Goal: Register for event/course

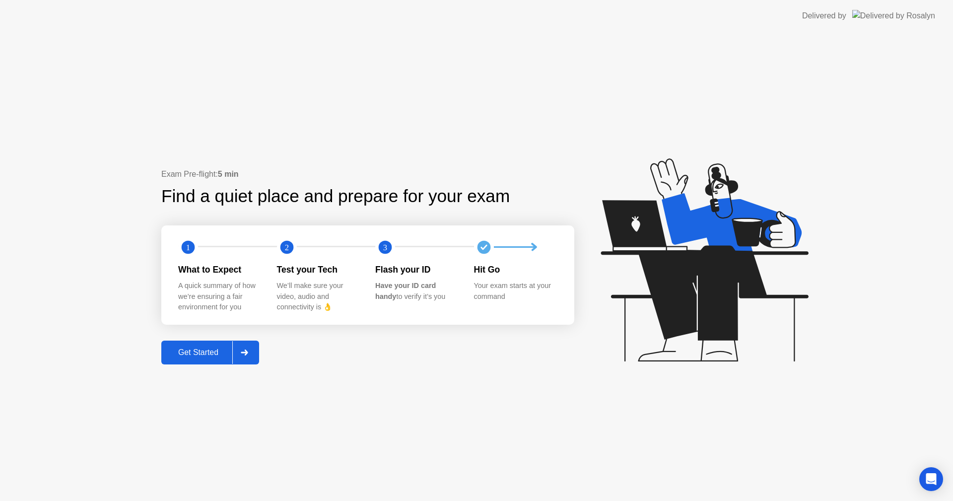
click at [220, 348] on div "Get Started" at bounding box center [198, 352] width 68 height 9
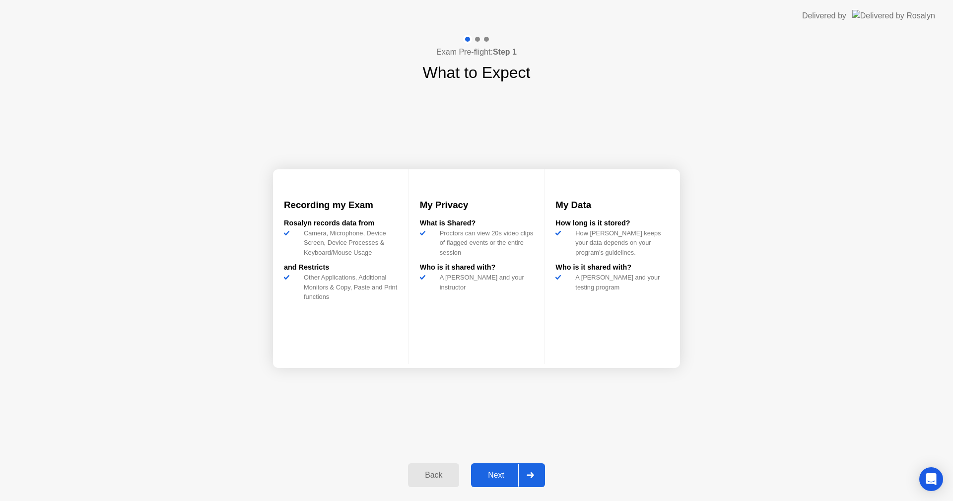
click at [504, 472] on div "Next" at bounding box center [496, 474] width 44 height 9
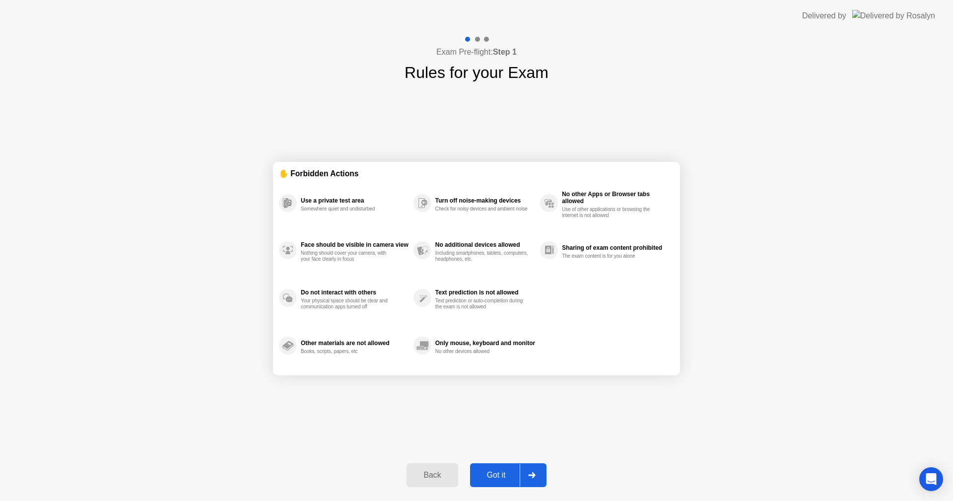
click at [492, 470] on div "Got it" at bounding box center [496, 474] width 47 height 9
select select "**********"
select select "*******"
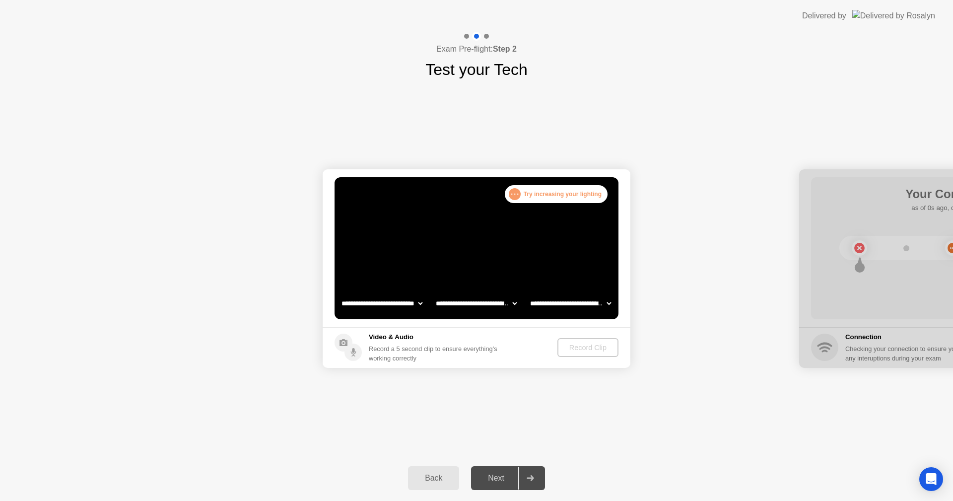
click at [489, 307] on select "**********" at bounding box center [476, 303] width 85 height 20
click at [490, 306] on select "**********" at bounding box center [476, 303] width 85 height 20
click at [500, 481] on div "Next" at bounding box center [496, 477] width 44 height 9
click at [576, 344] on div "Record Clip" at bounding box center [588, 347] width 53 height 8
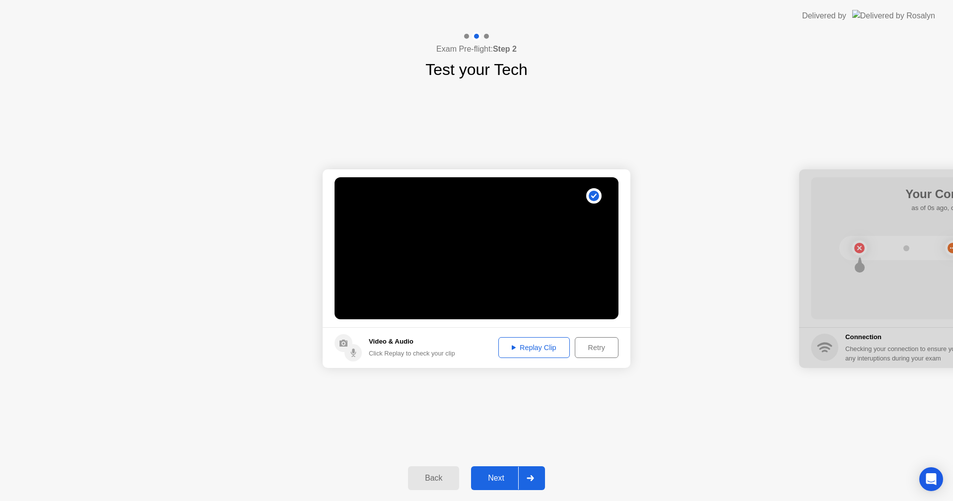
click at [538, 346] on div "Replay Clip" at bounding box center [534, 347] width 65 height 8
click at [520, 348] on div "Replay Clip" at bounding box center [534, 347] width 65 height 8
click at [509, 478] on div "Next" at bounding box center [496, 477] width 44 height 9
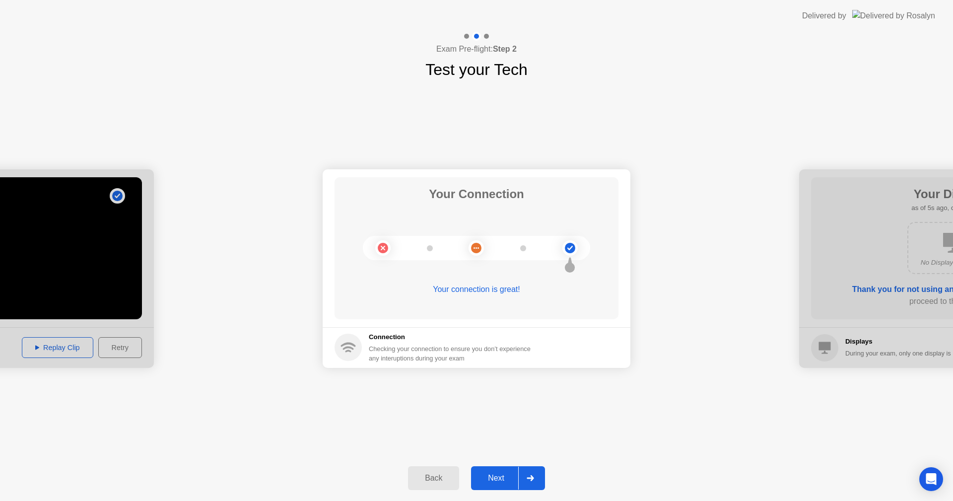
click at [485, 482] on div "Next" at bounding box center [496, 477] width 44 height 9
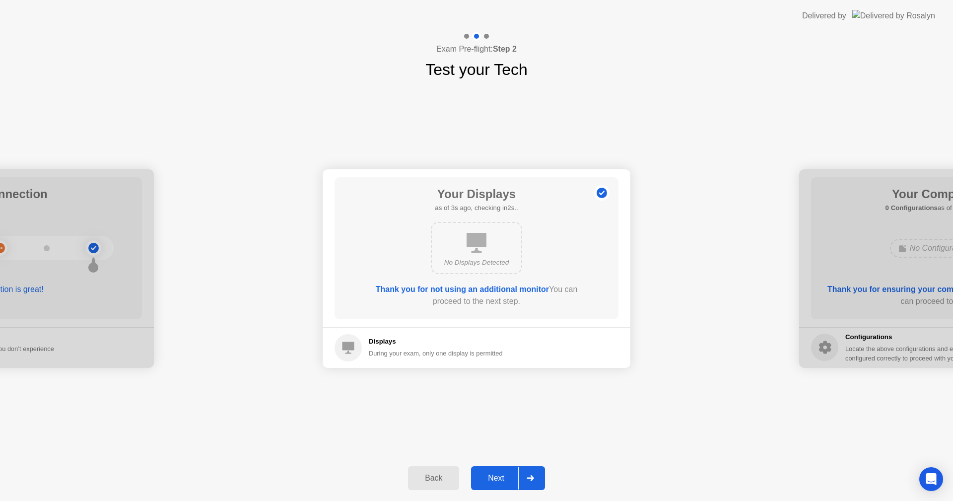
click at [504, 473] on div "Next" at bounding box center [496, 477] width 44 height 9
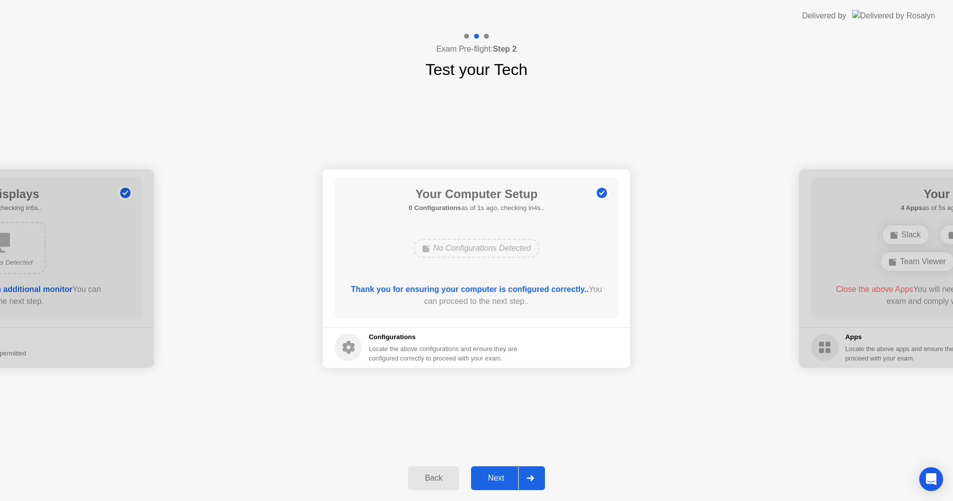
click at [511, 471] on button "Next" at bounding box center [508, 478] width 74 height 24
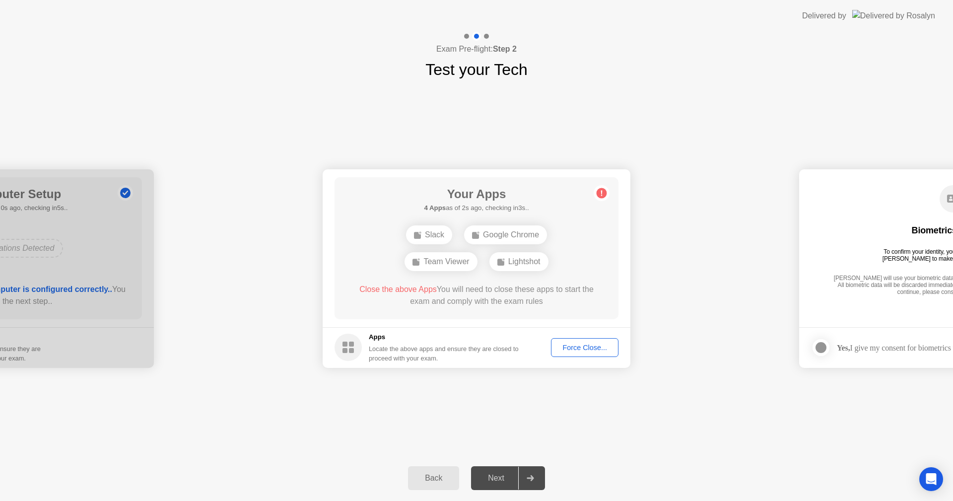
click at [586, 344] on div "Force Close..." at bounding box center [584, 347] width 61 height 8
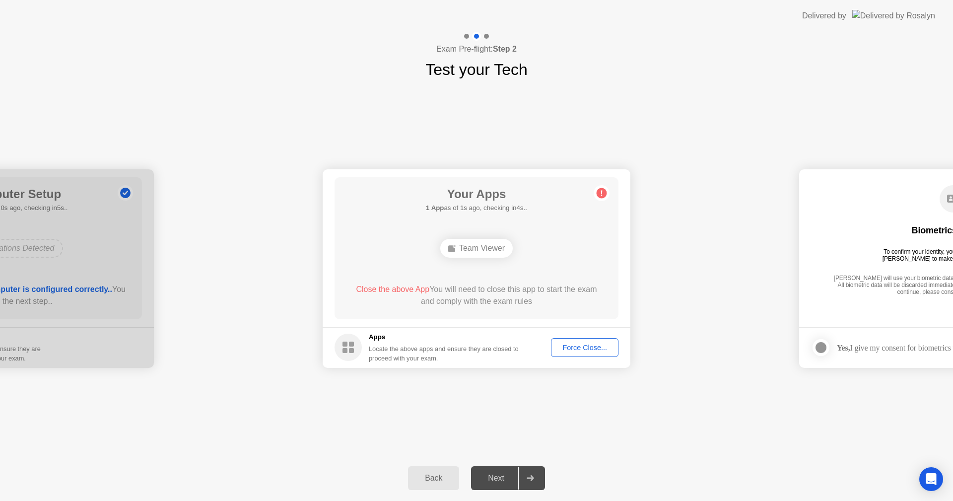
click at [592, 347] on div "Force Close..." at bounding box center [584, 347] width 61 height 8
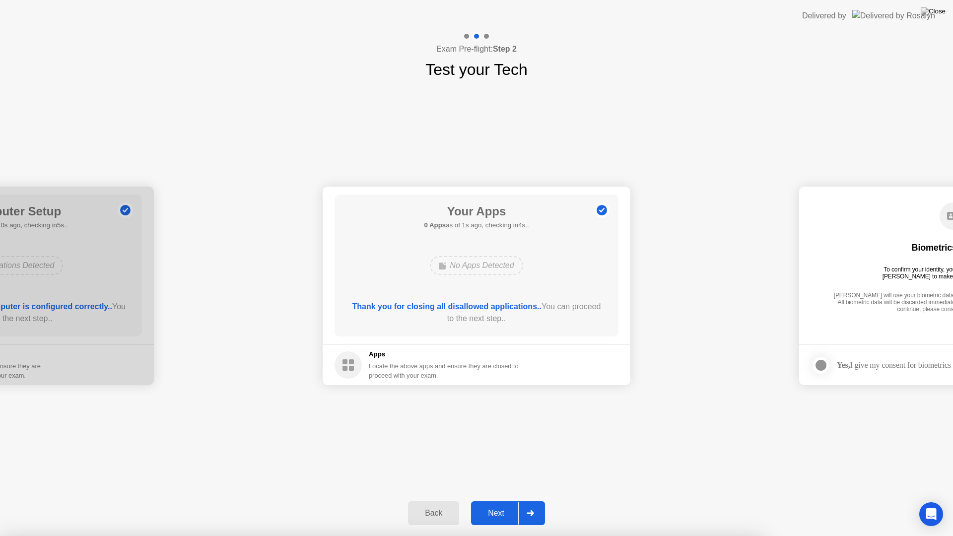
click at [506, 500] on div "Next" at bounding box center [496, 513] width 44 height 9
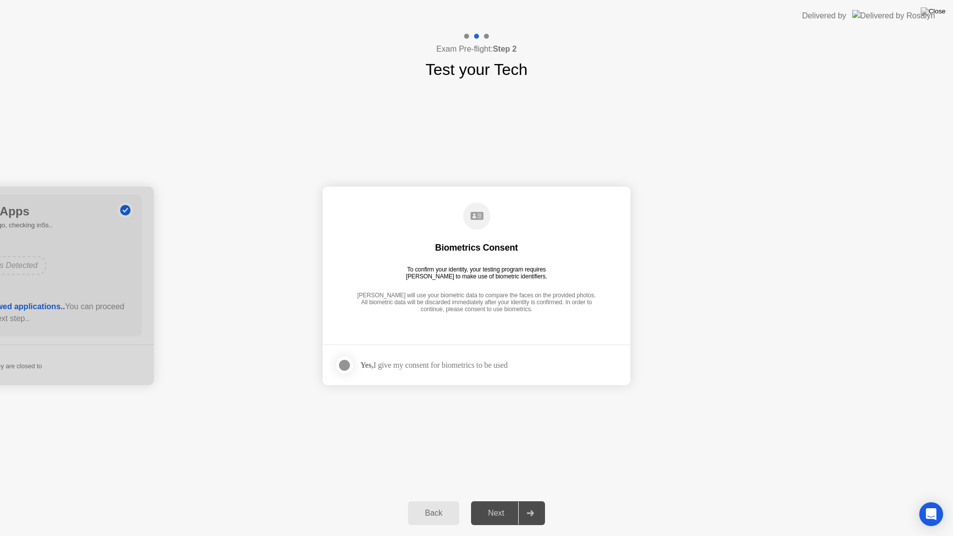
click at [428, 365] on div "Yes, I give my consent for biometrics to be used" at bounding box center [433, 364] width 147 height 9
click at [478, 269] on div "To confirm your identity, your testing program requires [PERSON_NAME] to make u…" at bounding box center [476, 273] width 149 height 14
click at [487, 370] on div "Yes, I give my consent for biometrics to be used" at bounding box center [420, 365] width 173 height 20
click at [535, 500] on div at bounding box center [530, 513] width 24 height 23
click at [392, 368] on div "Yes, I give my consent for biometrics to be used" at bounding box center [433, 364] width 147 height 9
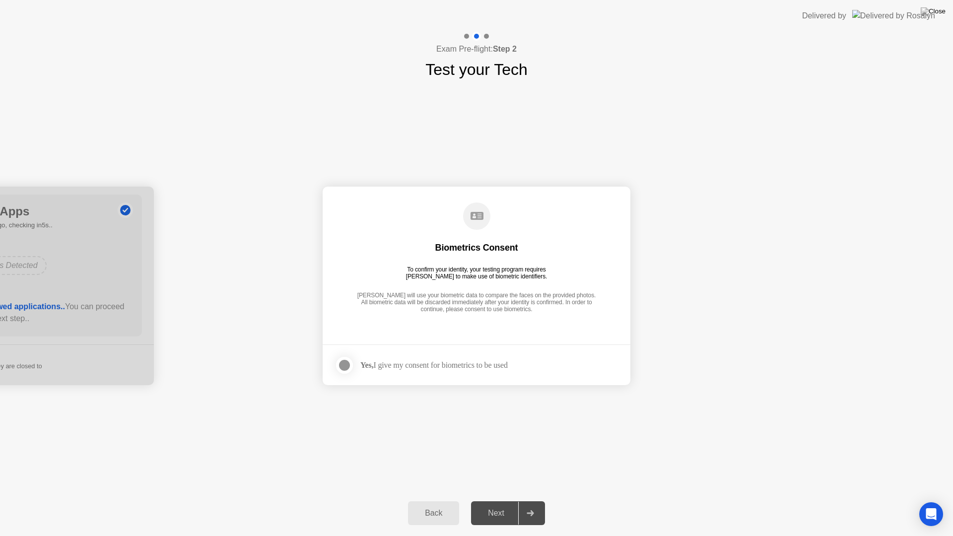
click at [349, 374] on label at bounding box center [347, 365] width 26 height 20
click at [504, 500] on div "Next" at bounding box center [496, 513] width 44 height 9
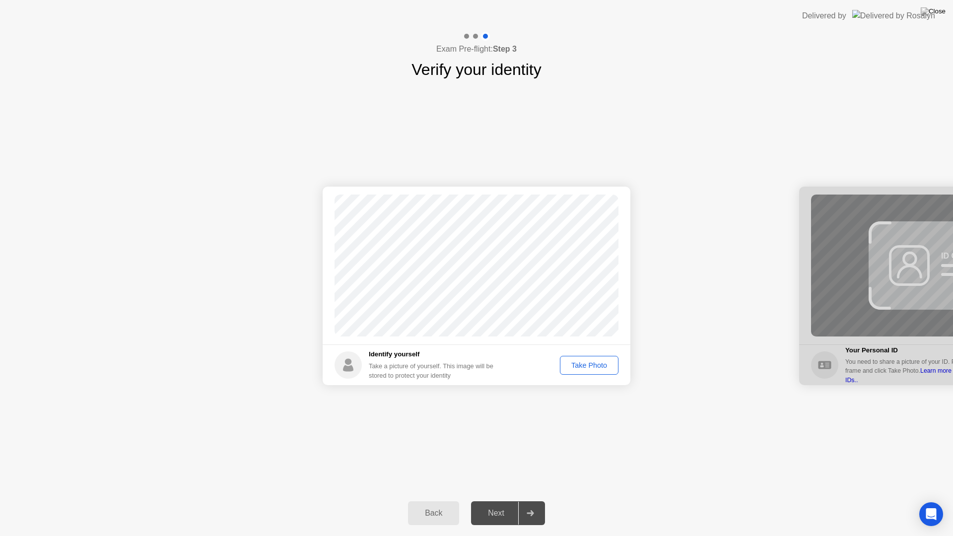
click at [592, 361] on div "Take Photo" at bounding box center [589, 365] width 52 height 8
click at [505, 500] on div "Next" at bounding box center [496, 513] width 44 height 9
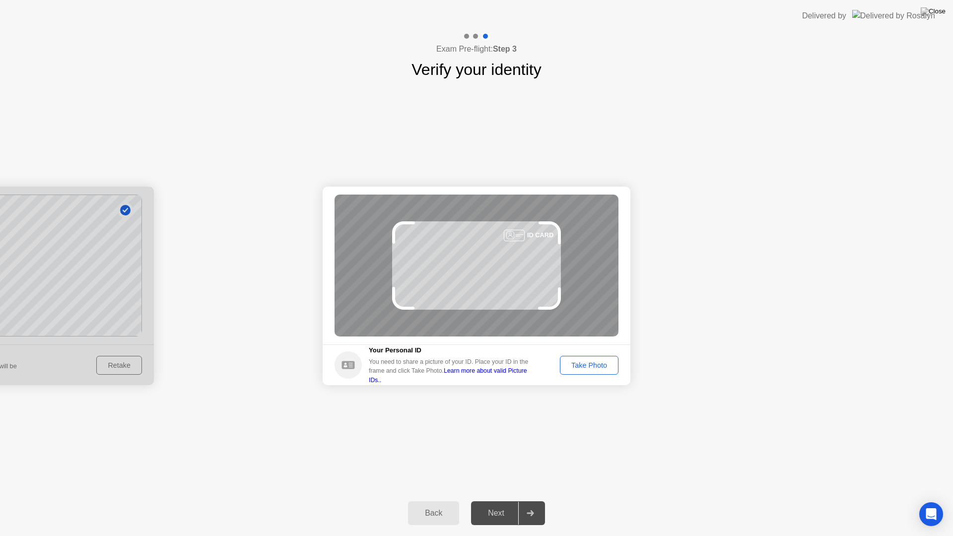
click at [578, 363] on div "Take Photo" at bounding box center [589, 365] width 52 height 8
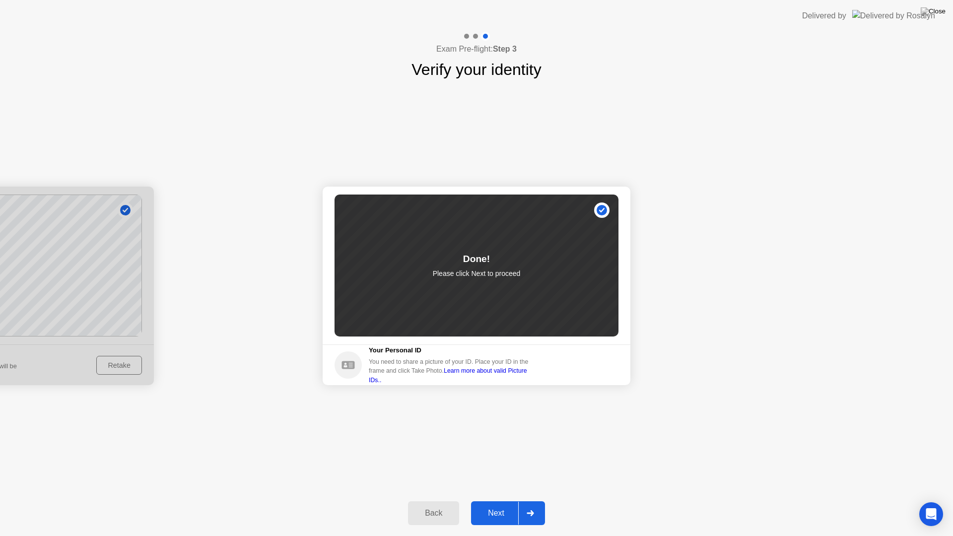
click at [500, 500] on div "Next" at bounding box center [496, 513] width 44 height 9
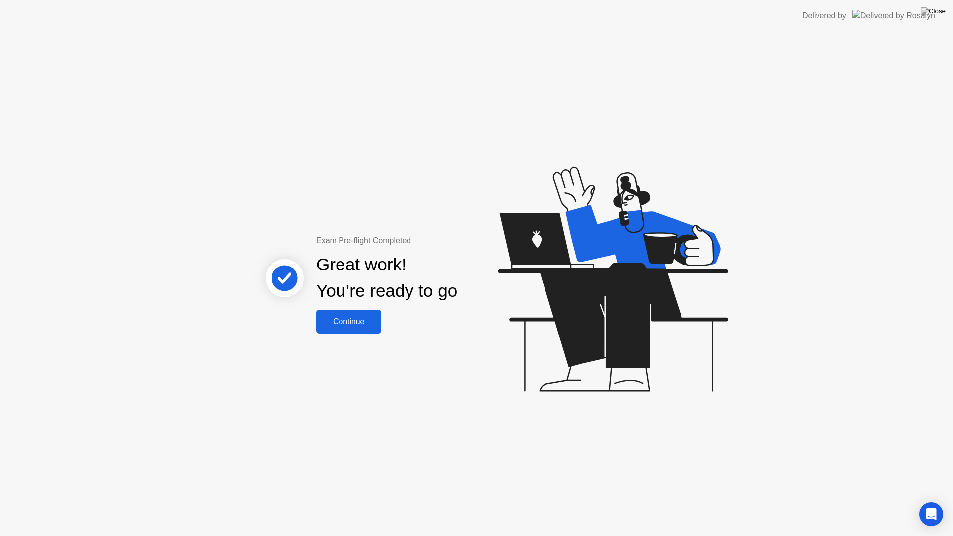
click at [359, 324] on div "Continue" at bounding box center [348, 321] width 59 height 9
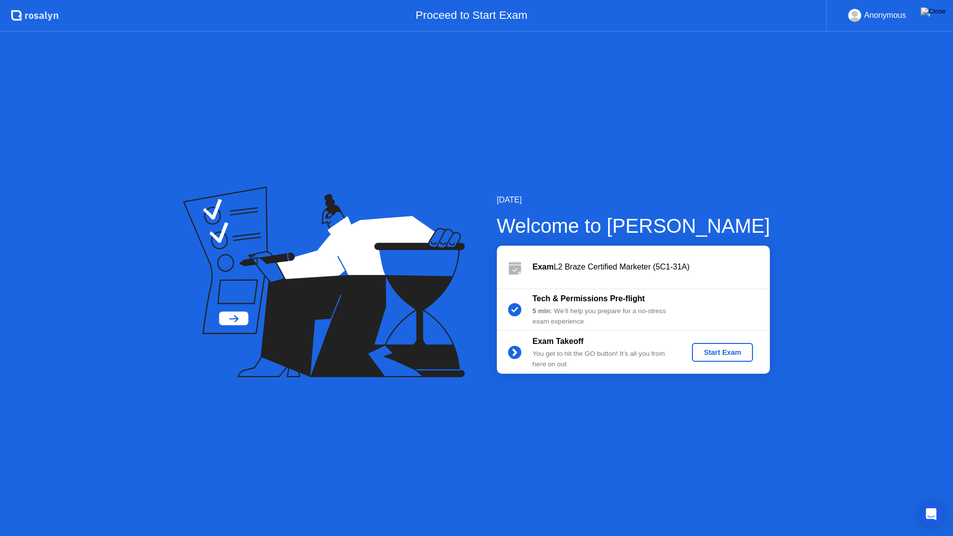
click at [721, 356] on div "Start Exam" at bounding box center [722, 352] width 53 height 8
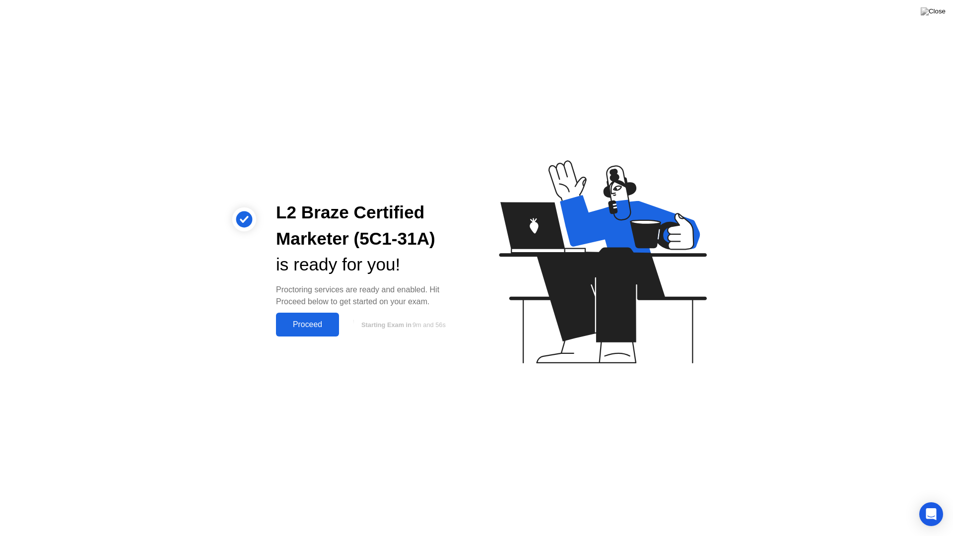
drag, startPoint x: 314, startPoint y: 331, endPoint x: 319, endPoint y: 333, distance: 5.8
click at [314, 330] on button "Proceed" at bounding box center [307, 325] width 63 height 24
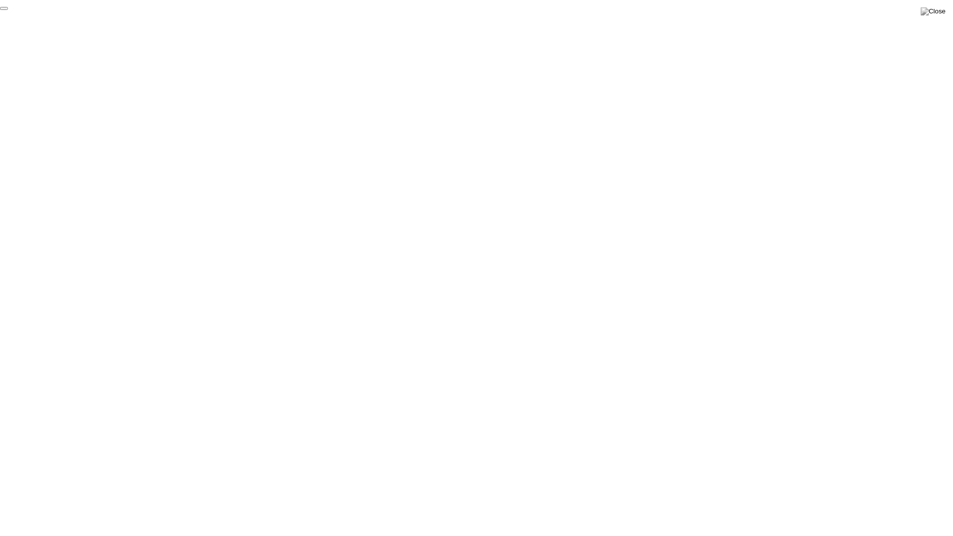
click div "End Proctoring Session"
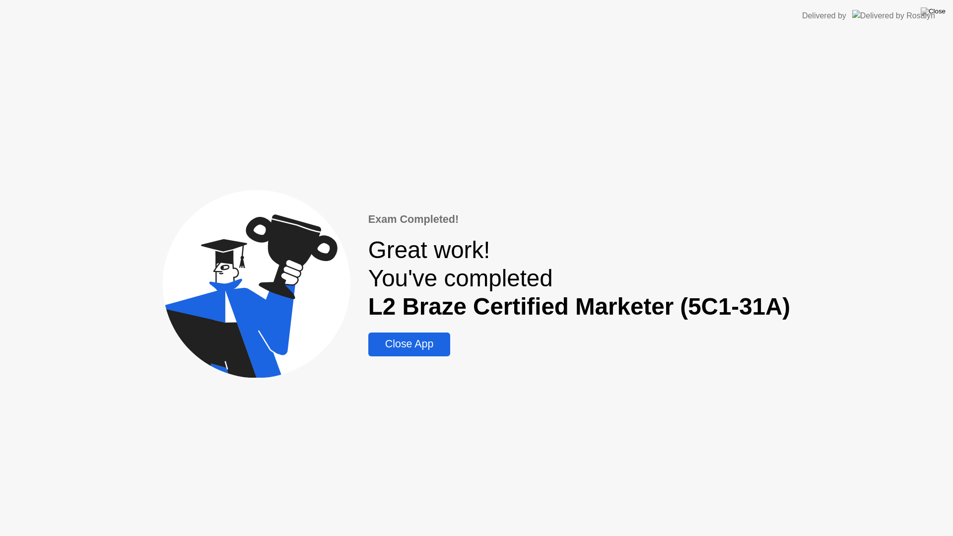
click at [432, 344] on div "Close App" at bounding box center [409, 344] width 76 height 12
